Goal: Information Seeking & Learning: Learn about a topic

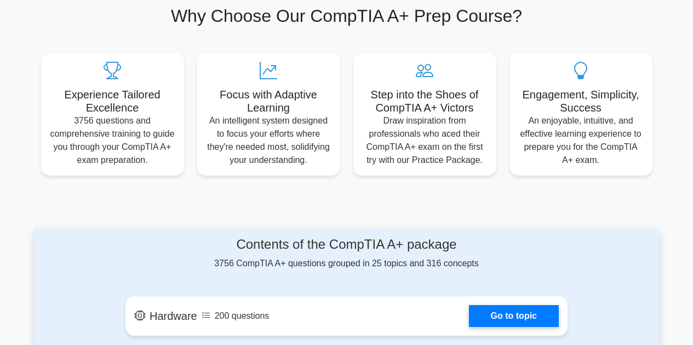
scroll to position [374, 0]
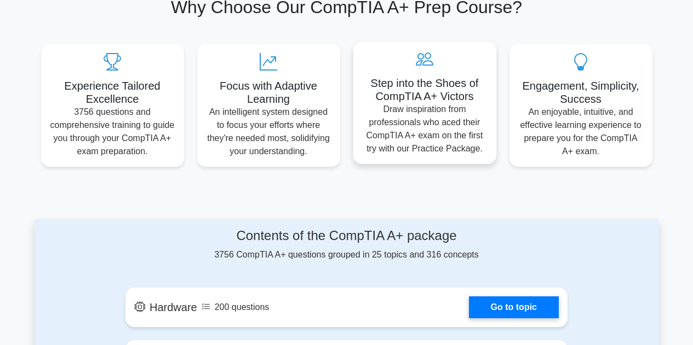
click at [421, 124] on p "Draw inspiration from professionals who aced their CompTIA A+ exam on the first…" at bounding box center [424, 129] width 125 height 53
click at [428, 103] on p "Draw inspiration from professionals who aced their CompTIA A+ exam on the first…" at bounding box center [424, 129] width 125 height 53
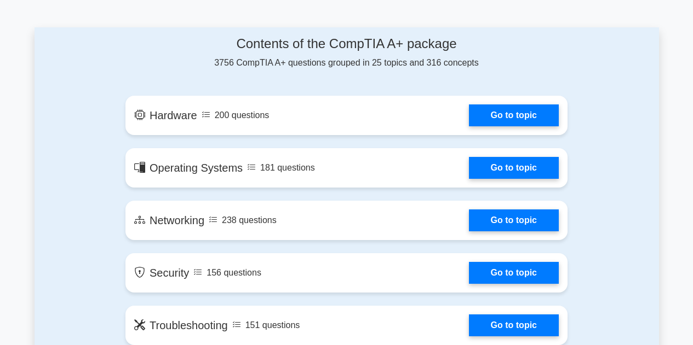
scroll to position [569, 0]
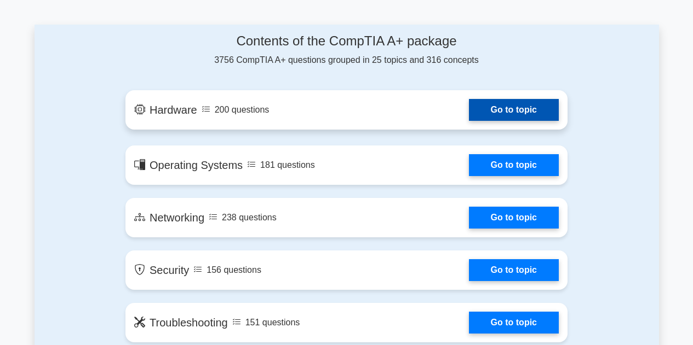
click at [469, 114] on link "Go to topic" at bounding box center [514, 110] width 90 height 22
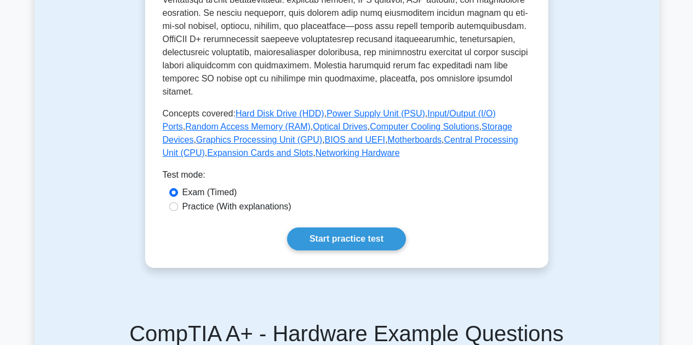
scroll to position [469, 0]
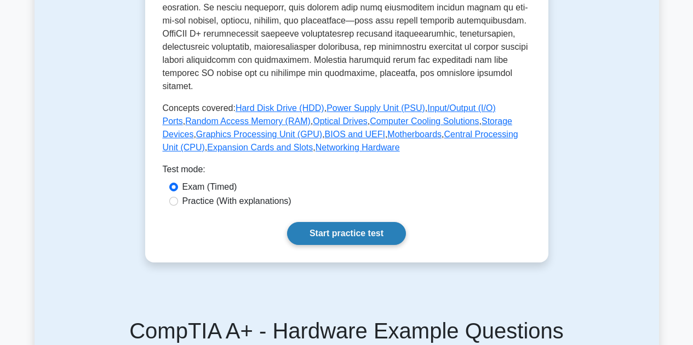
click at [336, 222] on link "Start practice test" at bounding box center [346, 233] width 119 height 23
click at [344, 222] on link "Start practice test" at bounding box center [346, 233] width 119 height 23
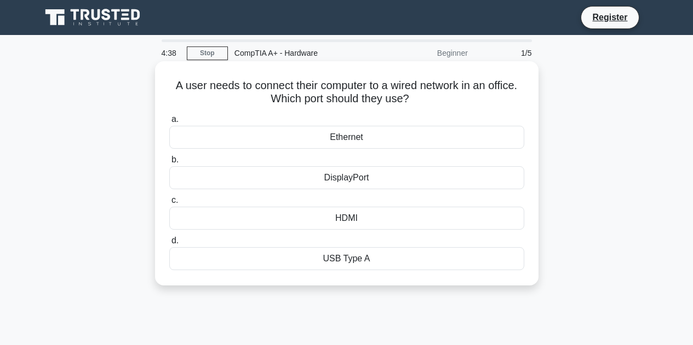
click at [346, 136] on div "Ethernet" at bounding box center [346, 137] width 355 height 23
click at [169, 123] on input "a. Ethernet" at bounding box center [169, 119] width 0 height 7
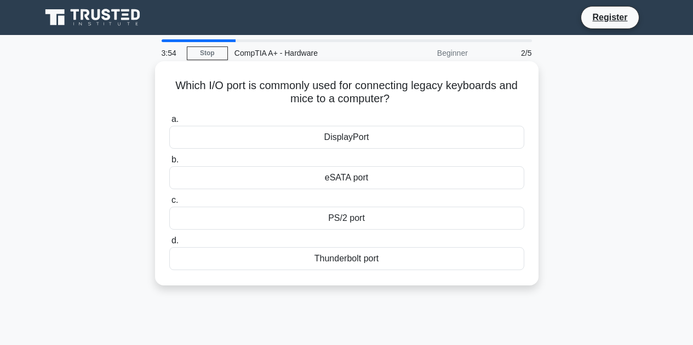
click at [345, 218] on div "PS/2 port" at bounding box center [346, 218] width 355 height 23
click at [169, 204] on input "c. PS/2 port" at bounding box center [169, 200] width 0 height 7
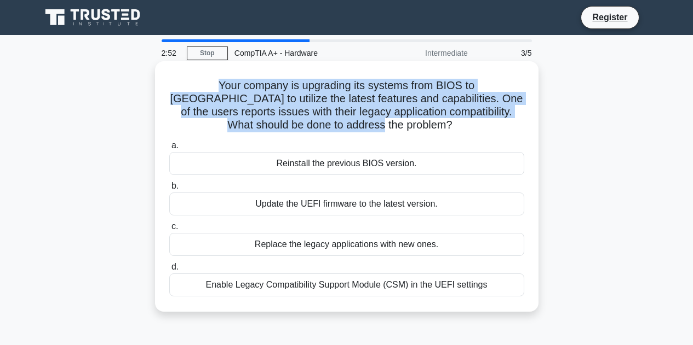
drag, startPoint x: 371, startPoint y: 128, endPoint x: 158, endPoint y: 76, distance: 219.1
click at [158, 76] on div "Your company is upgrading its systems from BIOS to UEFI to utilize the latest f…" at bounding box center [346, 186] width 383 height 251
copy h5 "Your company is upgrading its systems from BIOS to UEFI to utilize the latest f…"
click at [367, 112] on h5 "Your company is upgrading its systems from BIOS to UEFI to utilize the latest f…" at bounding box center [346, 106] width 357 height 54
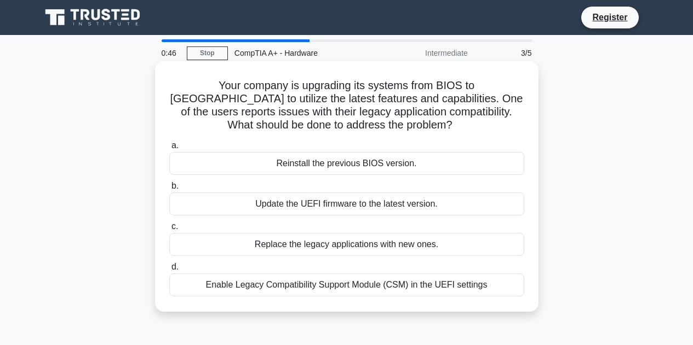
click at [294, 287] on div "Enable Legacy Compatibility Support Module (CSM) in the UEFI settings" at bounding box center [346, 285] width 355 height 23
click at [169, 271] on input "d. Enable Legacy Compatibility Support Module (CSM) in the UEFI settings" at bounding box center [169, 267] width 0 height 7
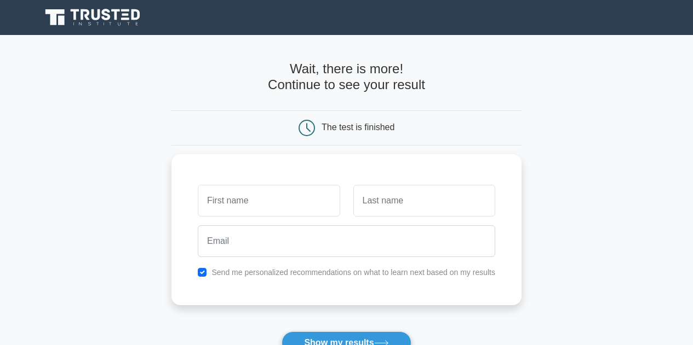
type input "s"
